Goal: Communication & Community: Answer question/provide support

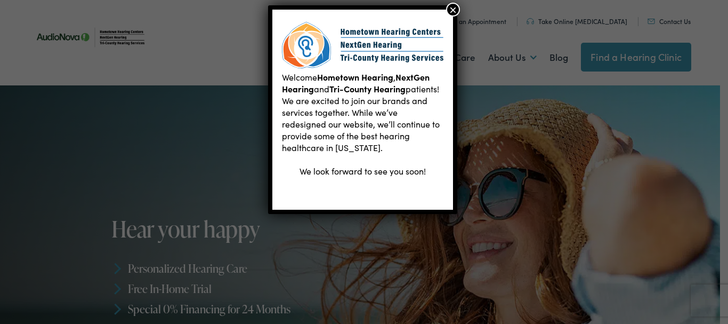
click at [648, 17] on link "Contact Us" at bounding box center [669, 21] width 43 height 9
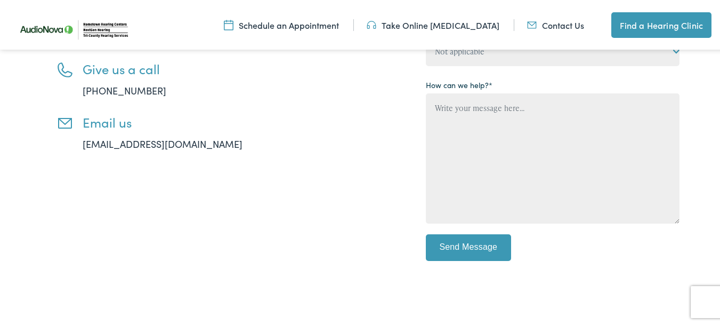
scroll to position [267, 0]
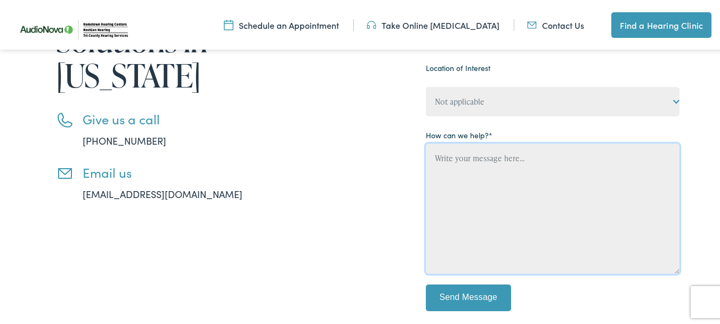
click at [463, 173] on textarea "Contact form" at bounding box center [553, 207] width 254 height 130
paste textarea "I am local and would love an opportunity to provide you with a professional cle…"
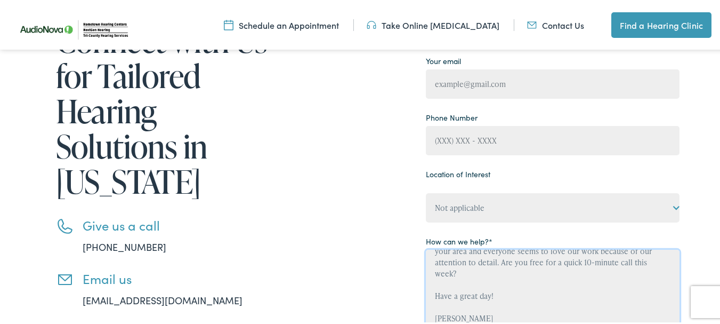
scroll to position [160, 0]
type textarea "I am local and would love an opportunity to provide you with a professional cle…"
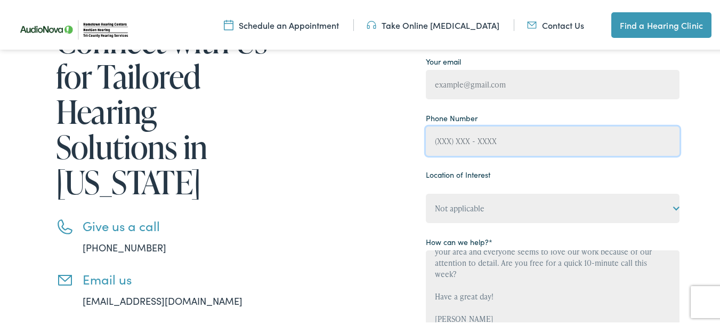
click at [509, 144] on p "Phone Number" at bounding box center [553, 131] width 254 height 46
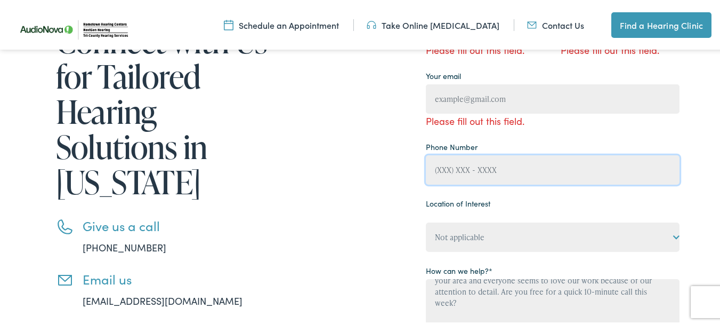
click at [511, 179] on input "Contact form" at bounding box center [553, 168] width 254 height 29
type input "(904) 875-0227"
type input "Anna MacLeod"
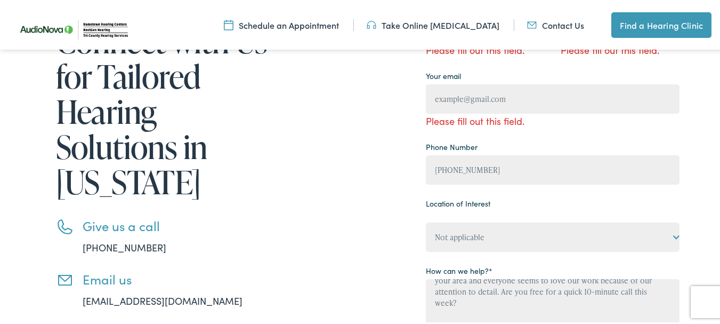
type input "Anna MacLeod"
type input "anna@summitshinecleaning.com"
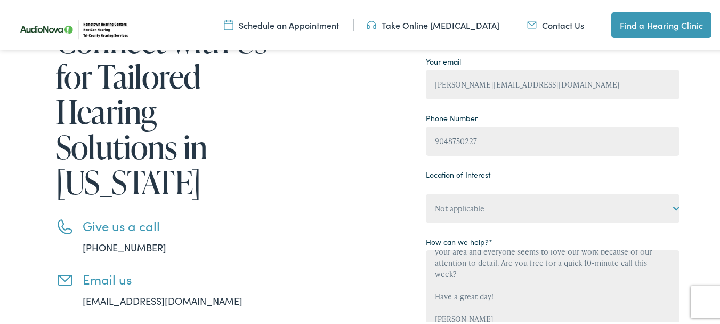
type input "(904) 875-0227"
select select "Tri-County Hearing Services – Belleview, FL"
click at [426, 192] on select "Not applicable Tri-County Hearing Services – Belleview, FL Tri-County Hearing S…" at bounding box center [553, 206] width 254 height 29
drag, startPoint x: 565, startPoint y: 119, endPoint x: 557, endPoint y: 130, distance: 13.0
click at [563, 121] on p "Phone Number (904) 875-0227" at bounding box center [553, 131] width 254 height 46
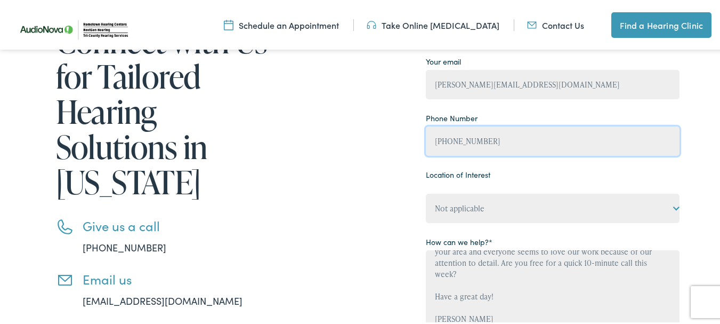
click at [512, 143] on input "(904) 875-0227" at bounding box center [553, 139] width 254 height 29
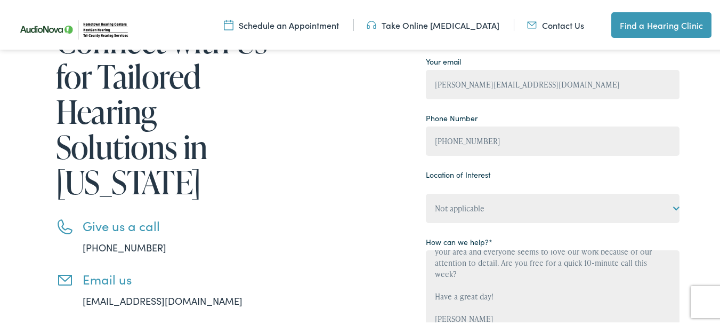
click at [522, 169] on p "Location of Interest" at bounding box center [553, 173] width 254 height 17
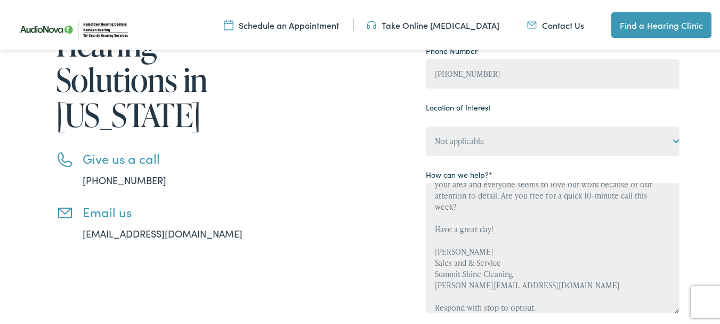
scroll to position [320, 0]
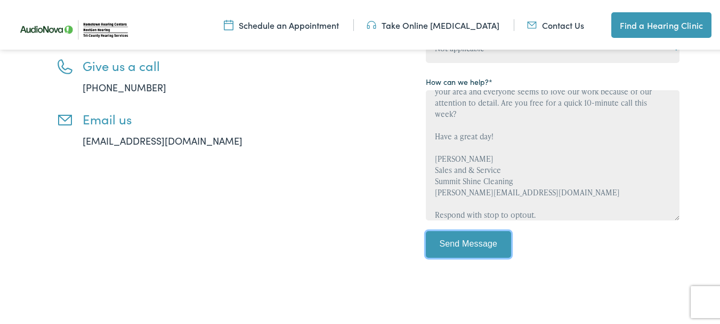
click at [456, 243] on input "Send Message" at bounding box center [468, 242] width 85 height 27
